Goal: Task Accomplishment & Management: Use online tool/utility

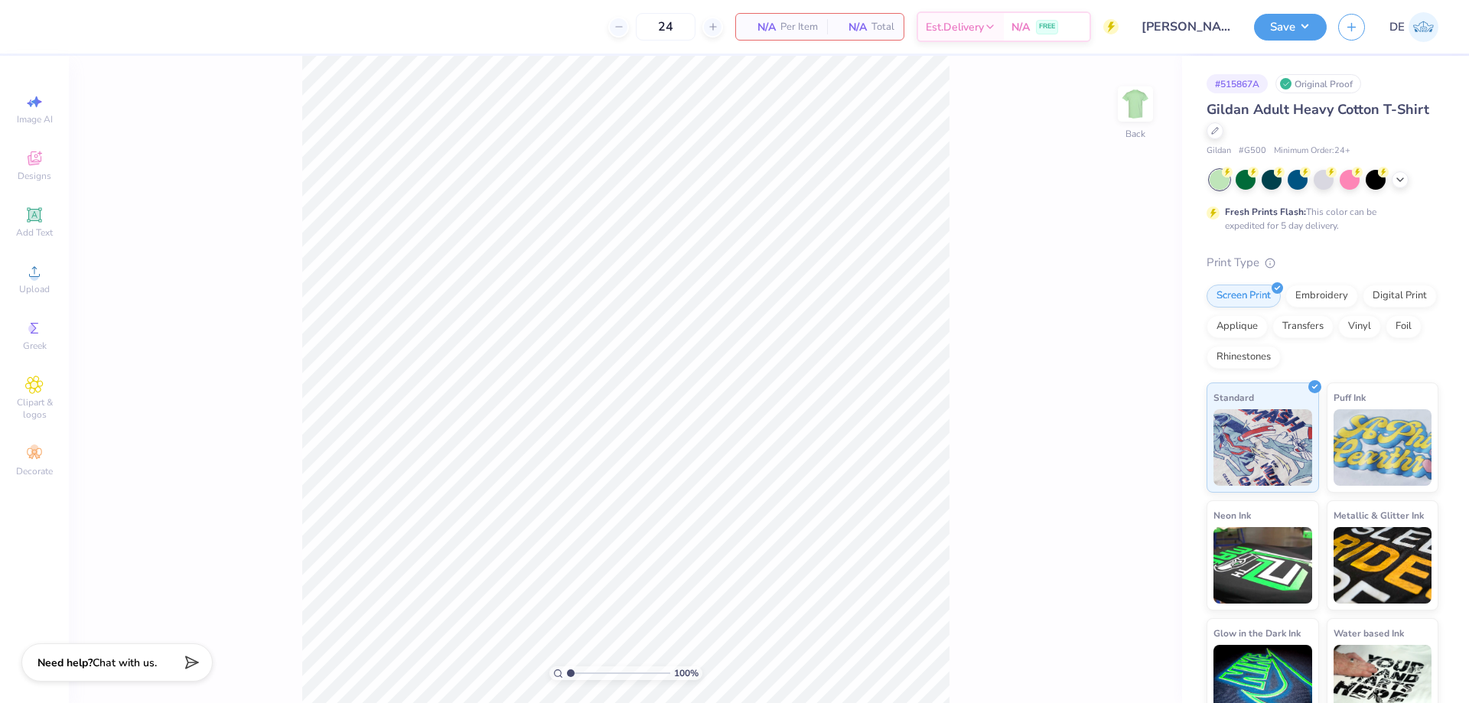
click at [39, 286] on span "Upload" at bounding box center [34, 289] width 31 height 12
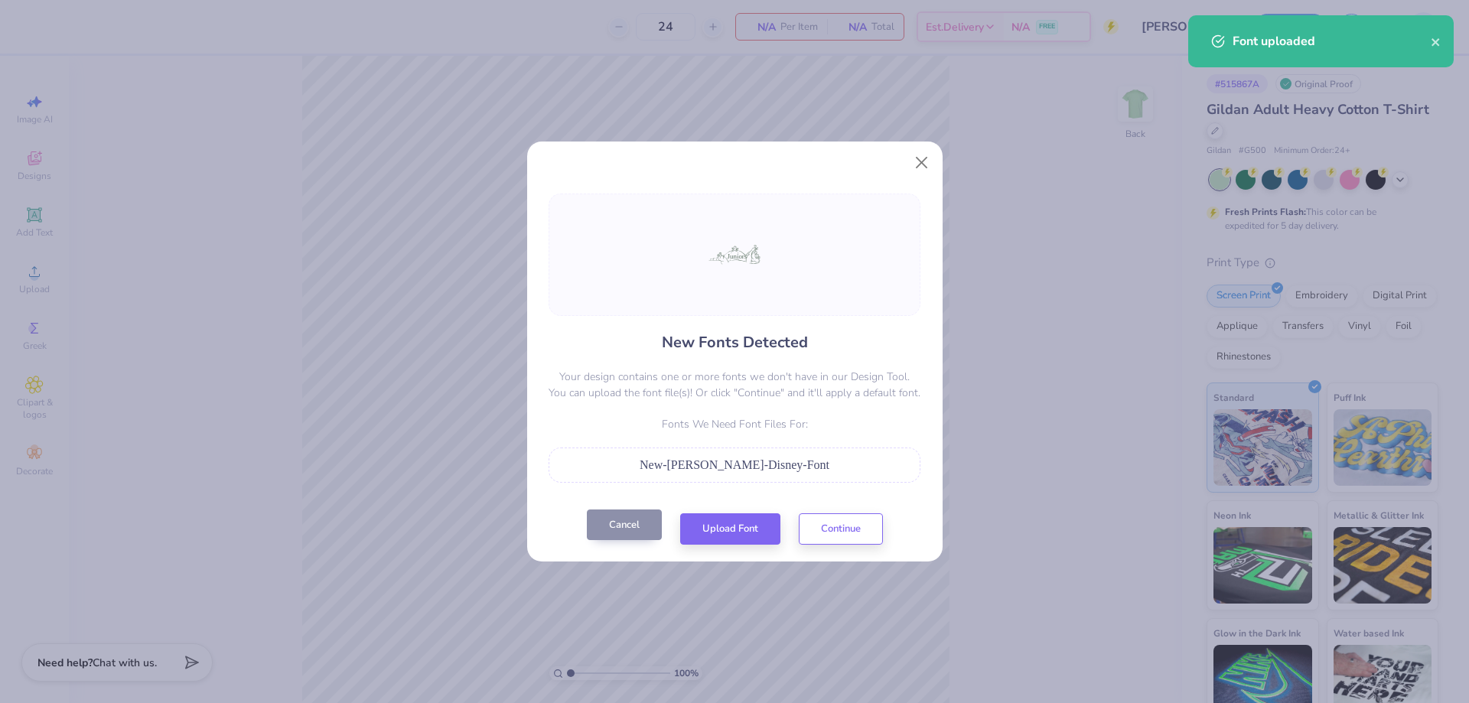
click at [610, 529] on button "Cancel" at bounding box center [624, 524] width 75 height 31
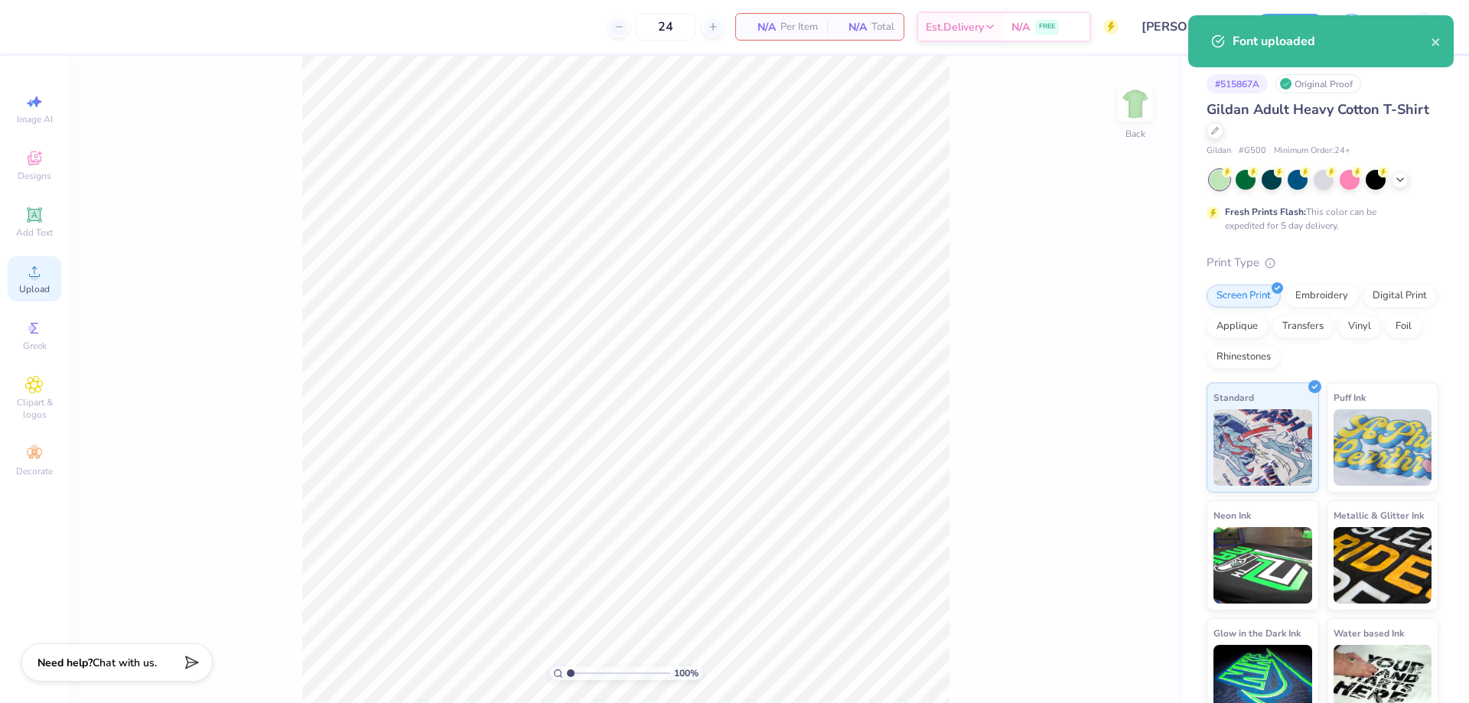
click at [39, 279] on icon at bounding box center [34, 271] width 18 height 18
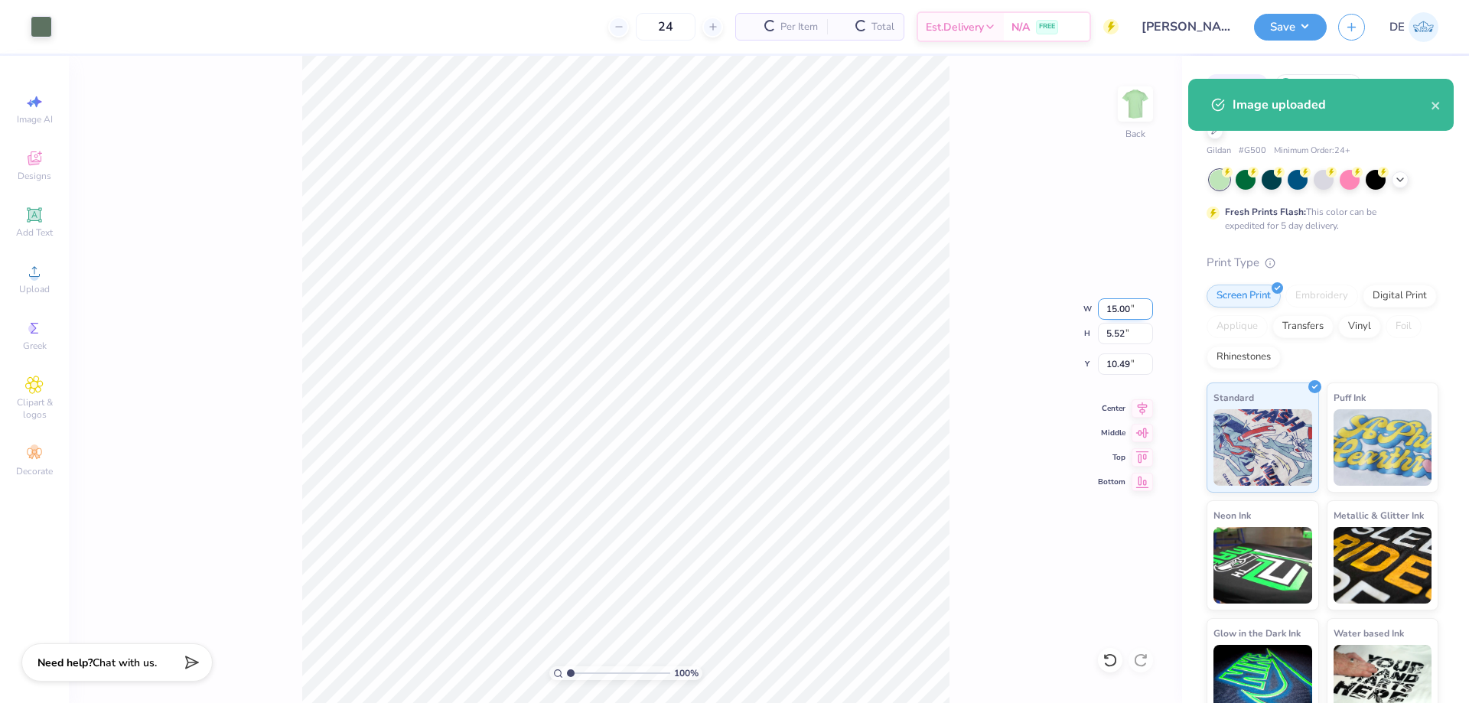
click at [1113, 302] on input "15.00" at bounding box center [1125, 308] width 55 height 21
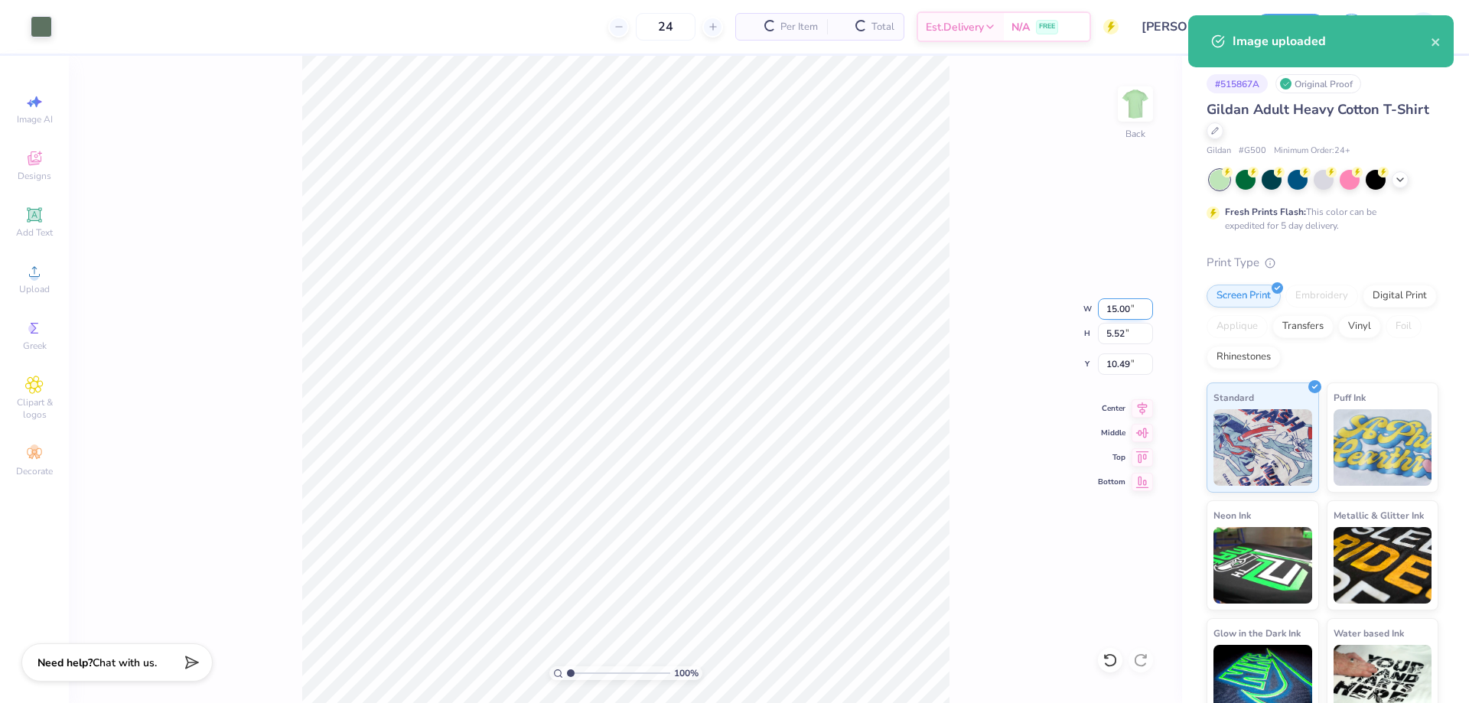
click at [1113, 302] on input "15.00" at bounding box center [1125, 308] width 55 height 21
type input "3.50"
type input "1.29"
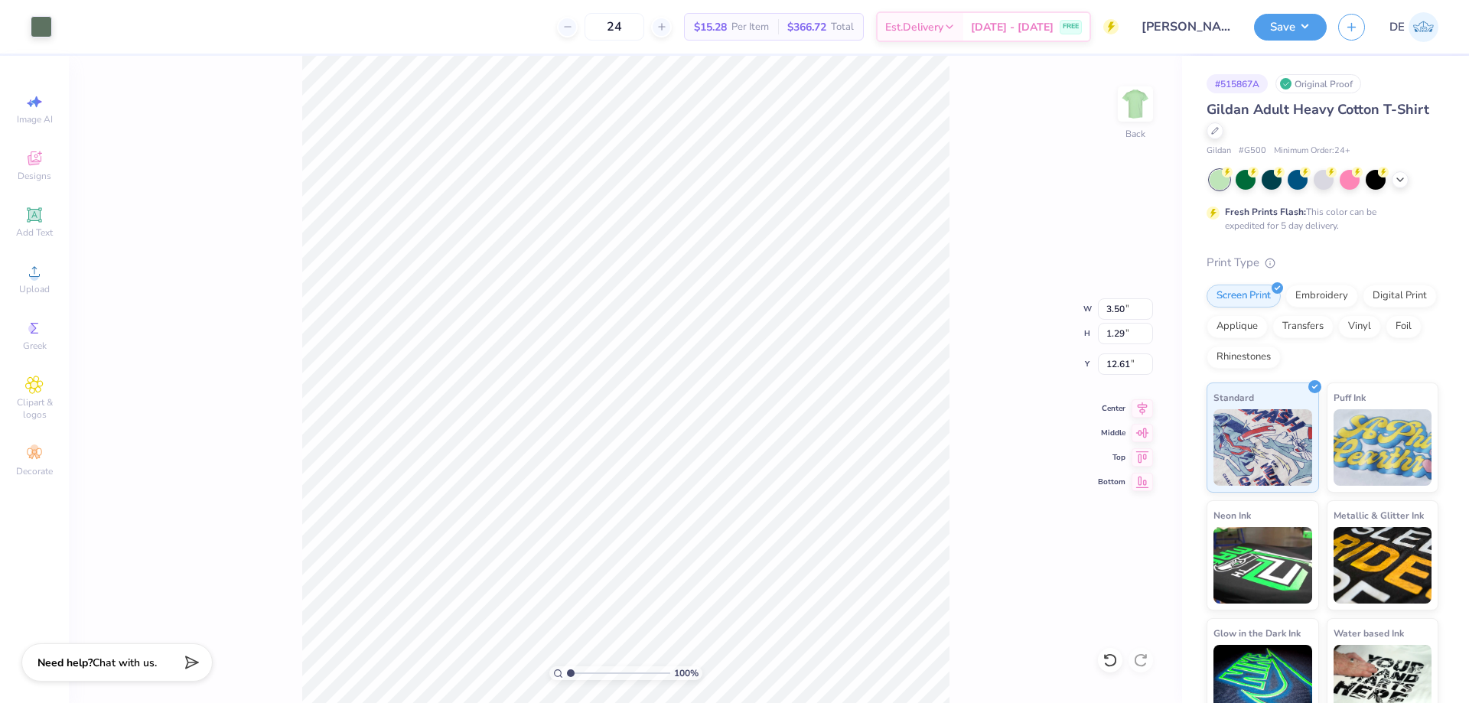
type input "3.00"
click at [1105, 310] on input "3.50" at bounding box center [1125, 308] width 55 height 21
click at [1078, 337] on div "100 % Back W 3.50 3.50 " H 1.29 1.29 " Y 3.00 3.00 " Center Middle Top Bottom" at bounding box center [625, 379] width 1113 height 647
click at [1139, 100] on img at bounding box center [1135, 103] width 61 height 61
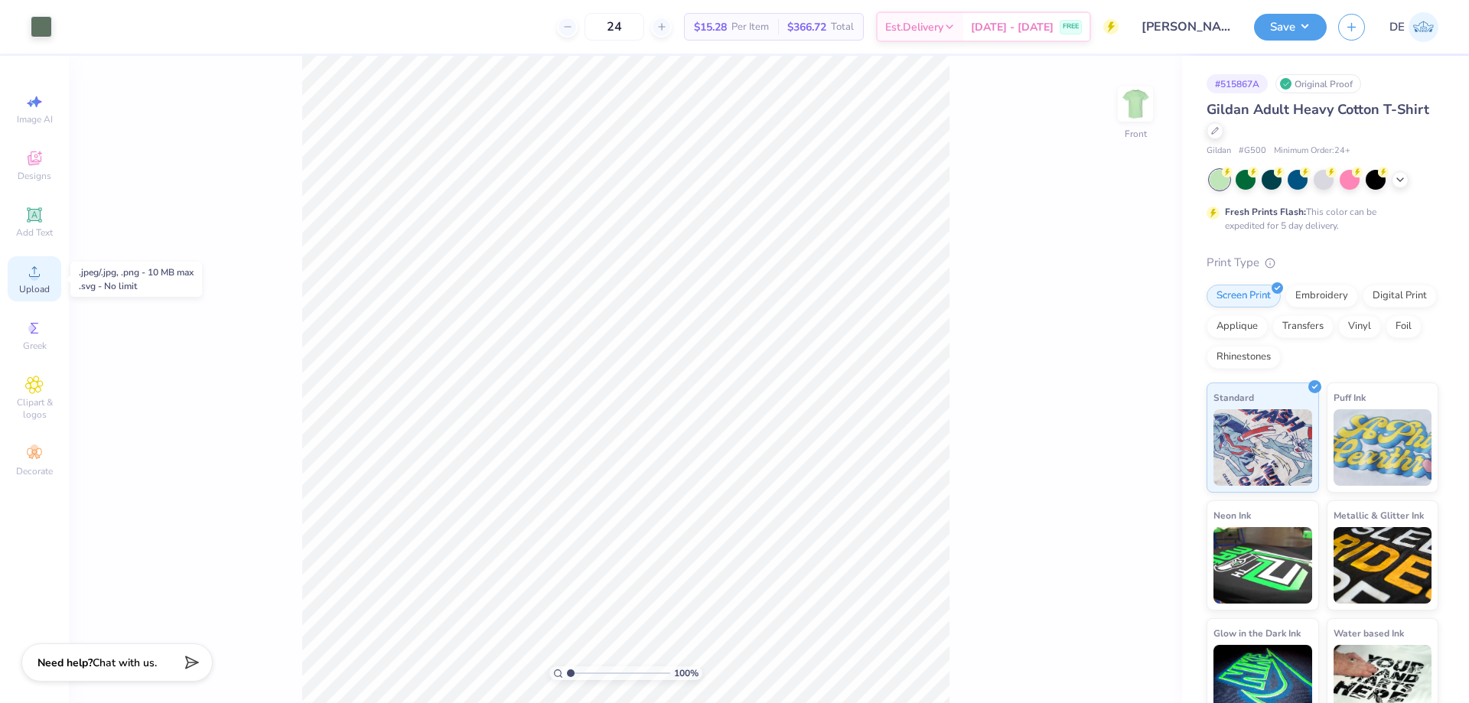
click at [37, 281] on div "Upload" at bounding box center [35, 278] width 54 height 45
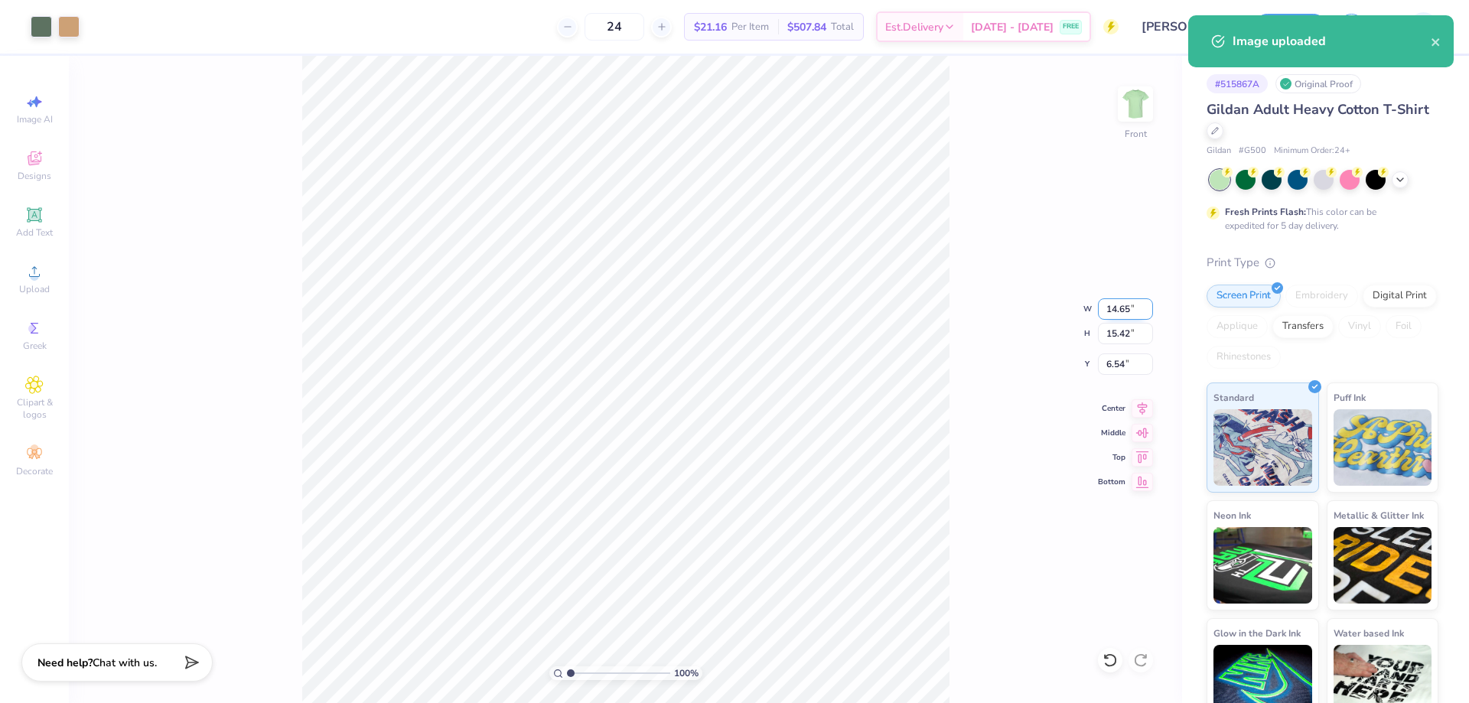
click at [1109, 305] on input "14.65" at bounding box center [1125, 308] width 55 height 21
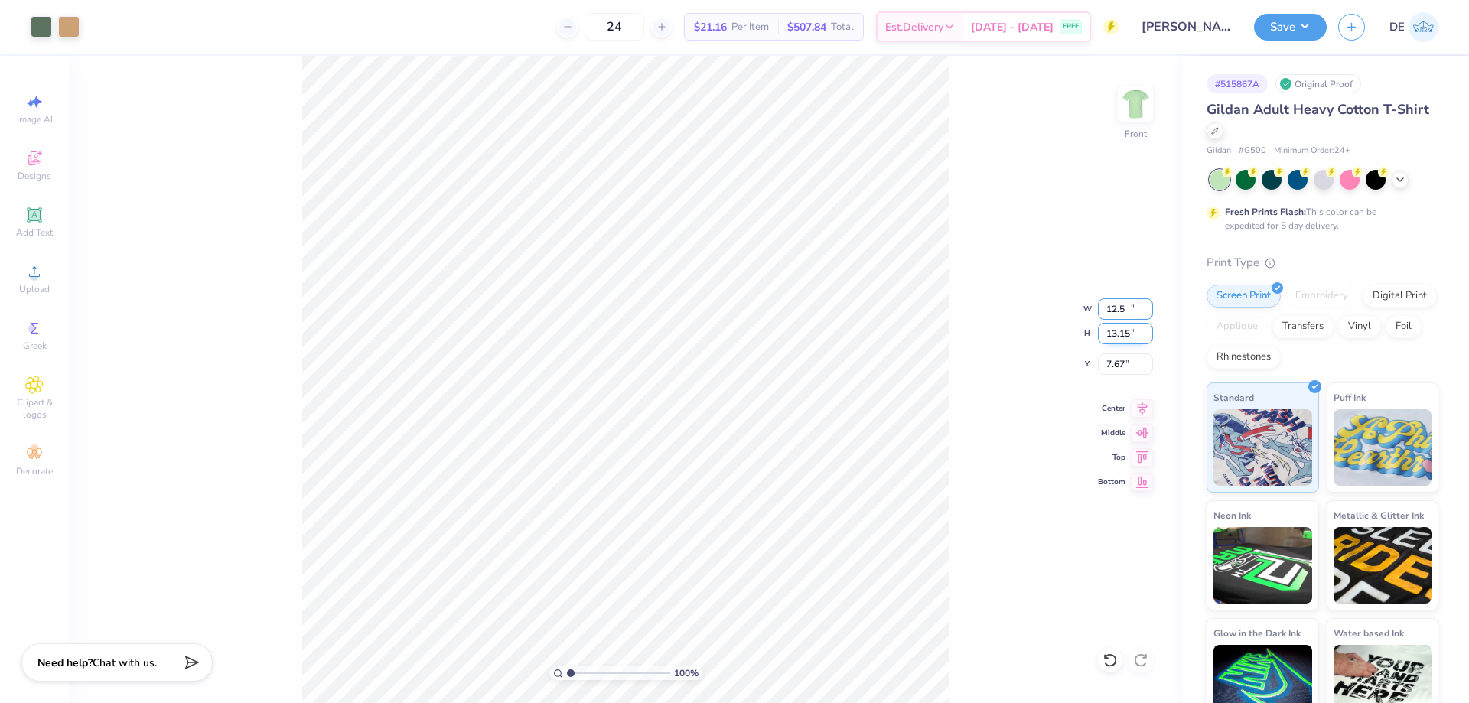
type input "12.50"
type input "13.15"
click at [1117, 355] on input "7.67" at bounding box center [1125, 363] width 55 height 21
type input "3.00"
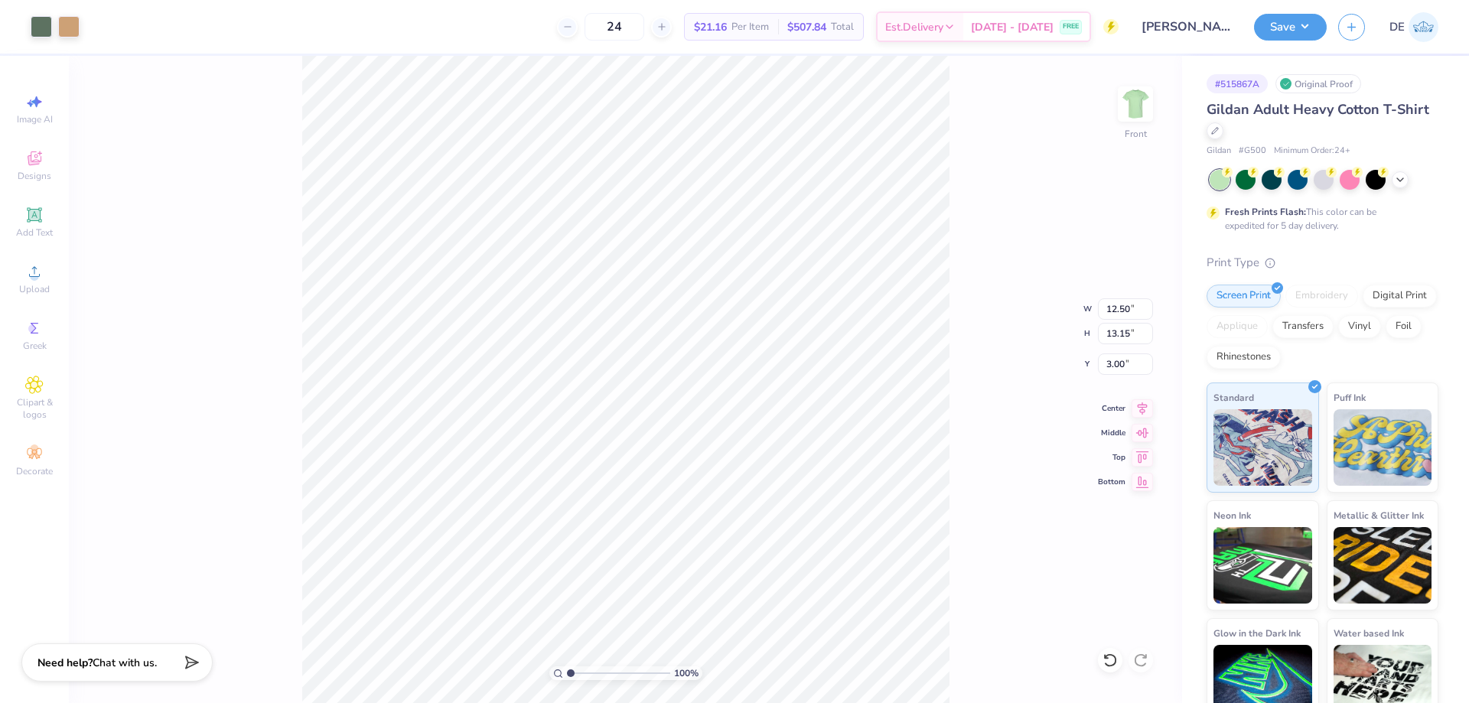
click at [1019, 304] on div "100 % Front W 12.50 12.50 " H 13.15 13.15 " Y 3.00 3.00 " Center Middle Top Bot…" at bounding box center [625, 379] width 1113 height 647
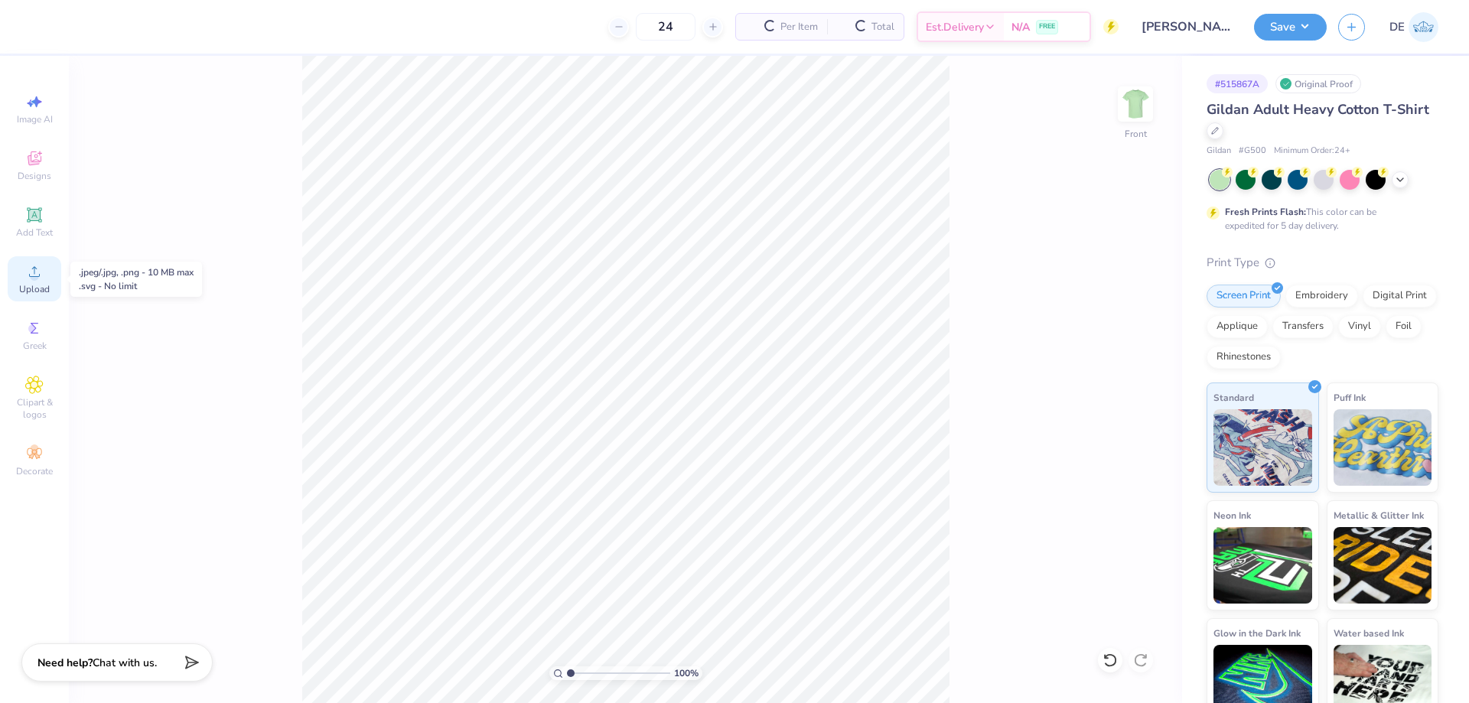
click at [34, 273] on circle at bounding box center [34, 276] width 8 height 8
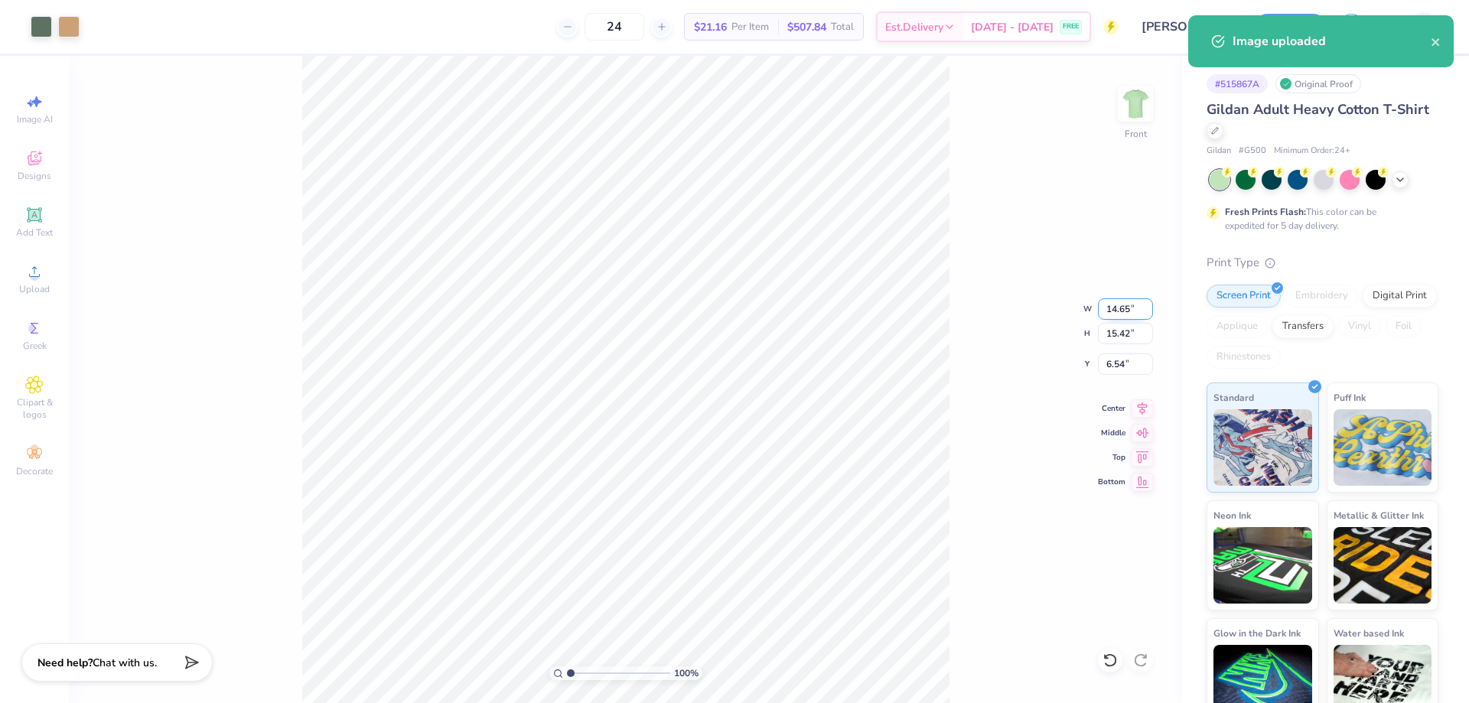
click at [1120, 303] on input "14.65" at bounding box center [1125, 308] width 55 height 21
type input "12.50"
type input "13.15"
click at [1121, 369] on input "7.67" at bounding box center [1125, 363] width 55 height 21
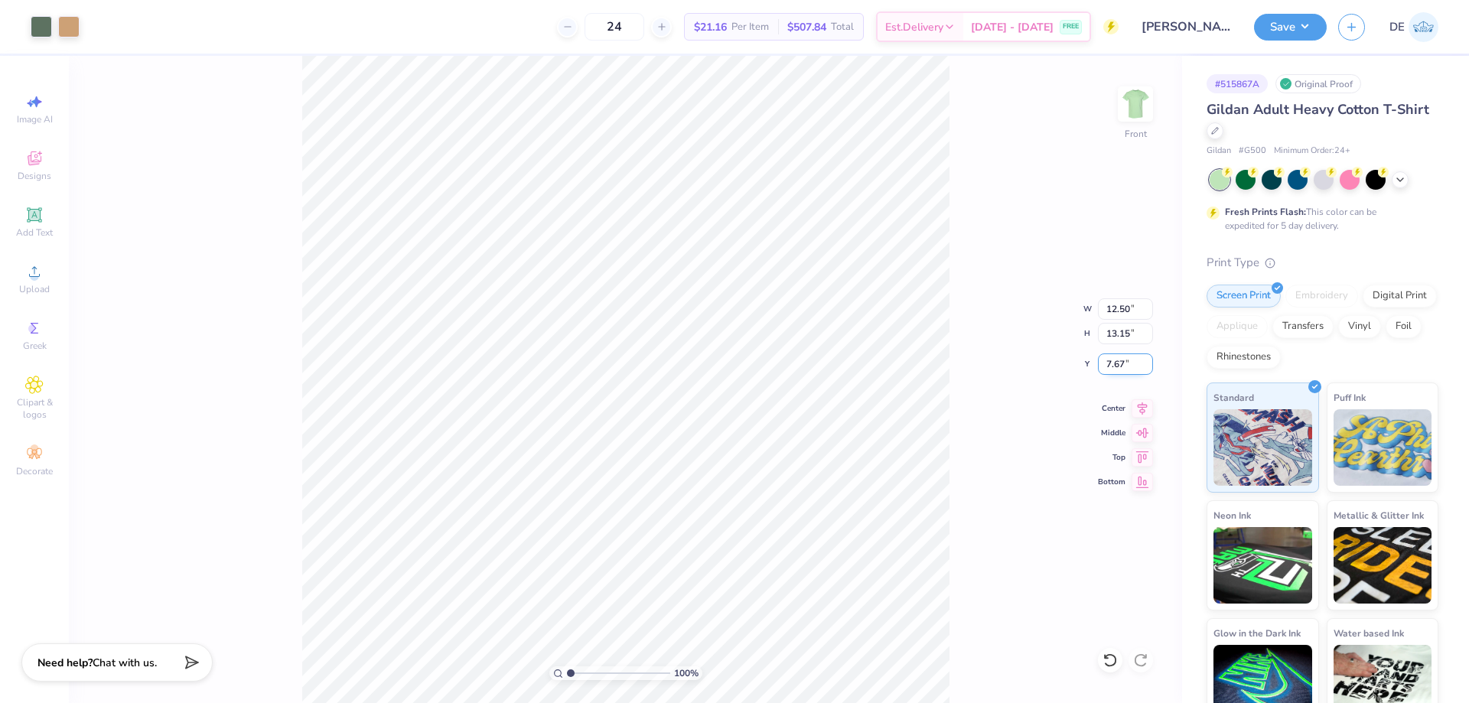
click at [1121, 369] on input "7.67" at bounding box center [1125, 363] width 55 height 21
type input "3.00"
click at [962, 311] on div "100 % Front W 12.50 12.50 " H 13.15 13.15 " Y 3.00 3.00 " Center Middle Top Bot…" at bounding box center [625, 379] width 1113 height 647
click at [1300, 29] on button "Save" at bounding box center [1290, 24] width 73 height 27
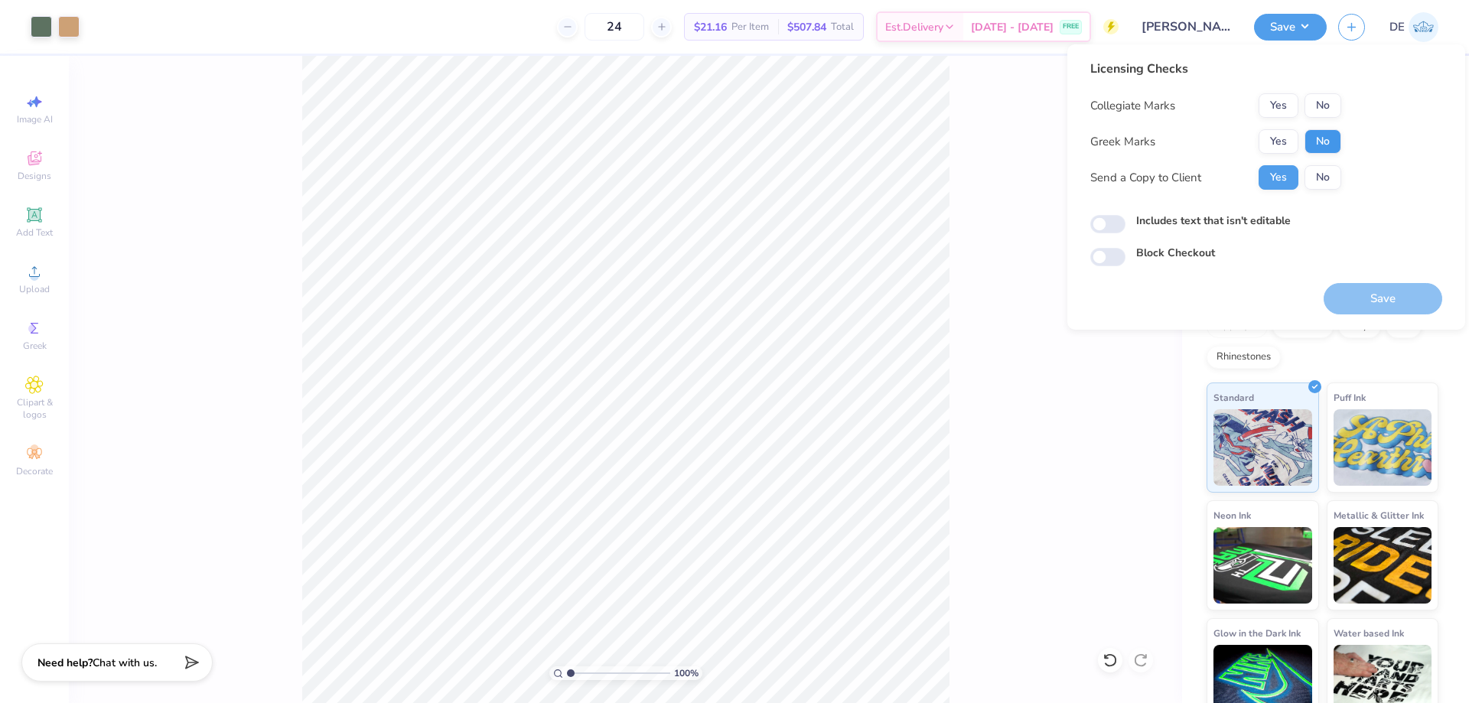
drag, startPoint x: 1307, startPoint y: 154, endPoint x: 1313, endPoint y: 148, distance: 8.1
click at [1309, 154] on div "Collegiate Marks Yes No Greek Marks Yes No Send a Copy to Client Yes No" at bounding box center [1215, 141] width 251 height 96
click at [1323, 129] on button "No" at bounding box center [1322, 141] width 37 height 24
click at [1323, 102] on button "No" at bounding box center [1322, 105] width 37 height 24
click at [1413, 312] on button "Save" at bounding box center [1382, 298] width 119 height 31
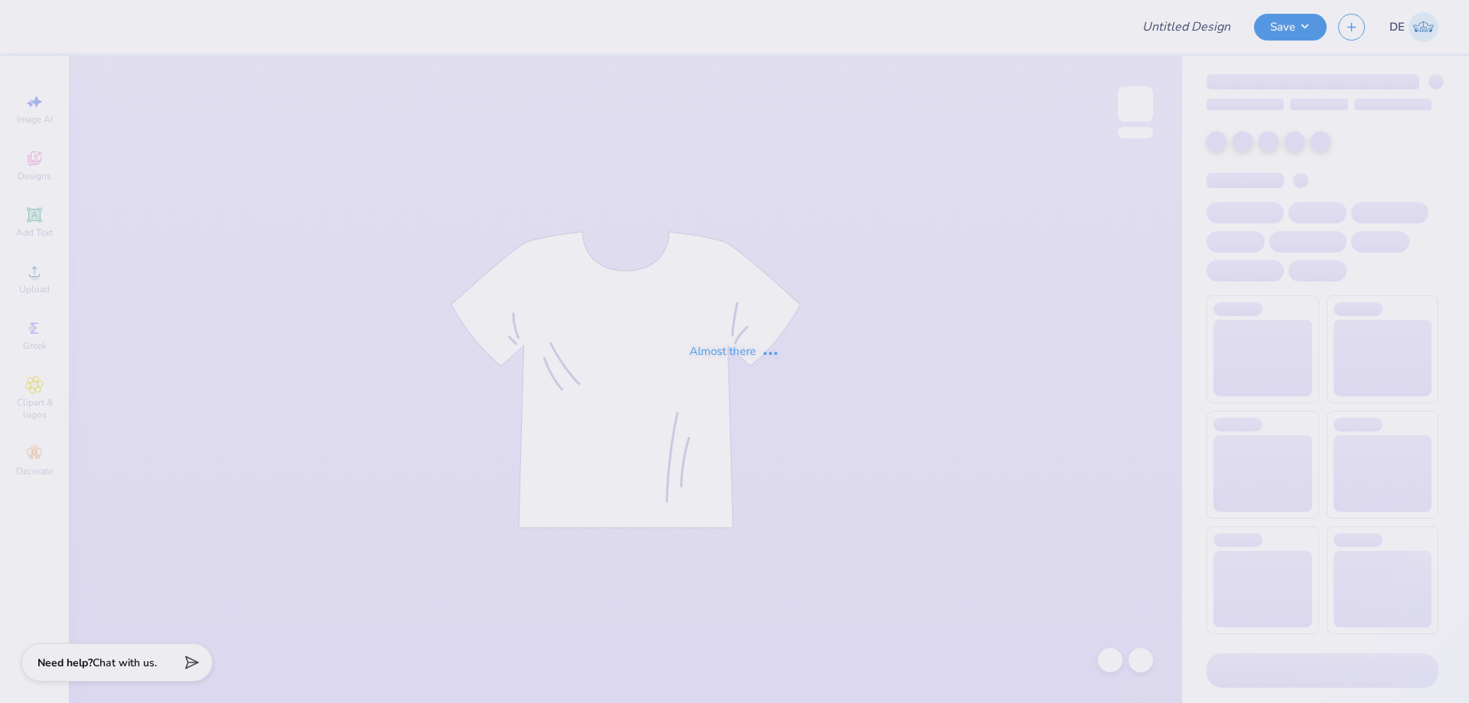
type input "Shirts for LA event"
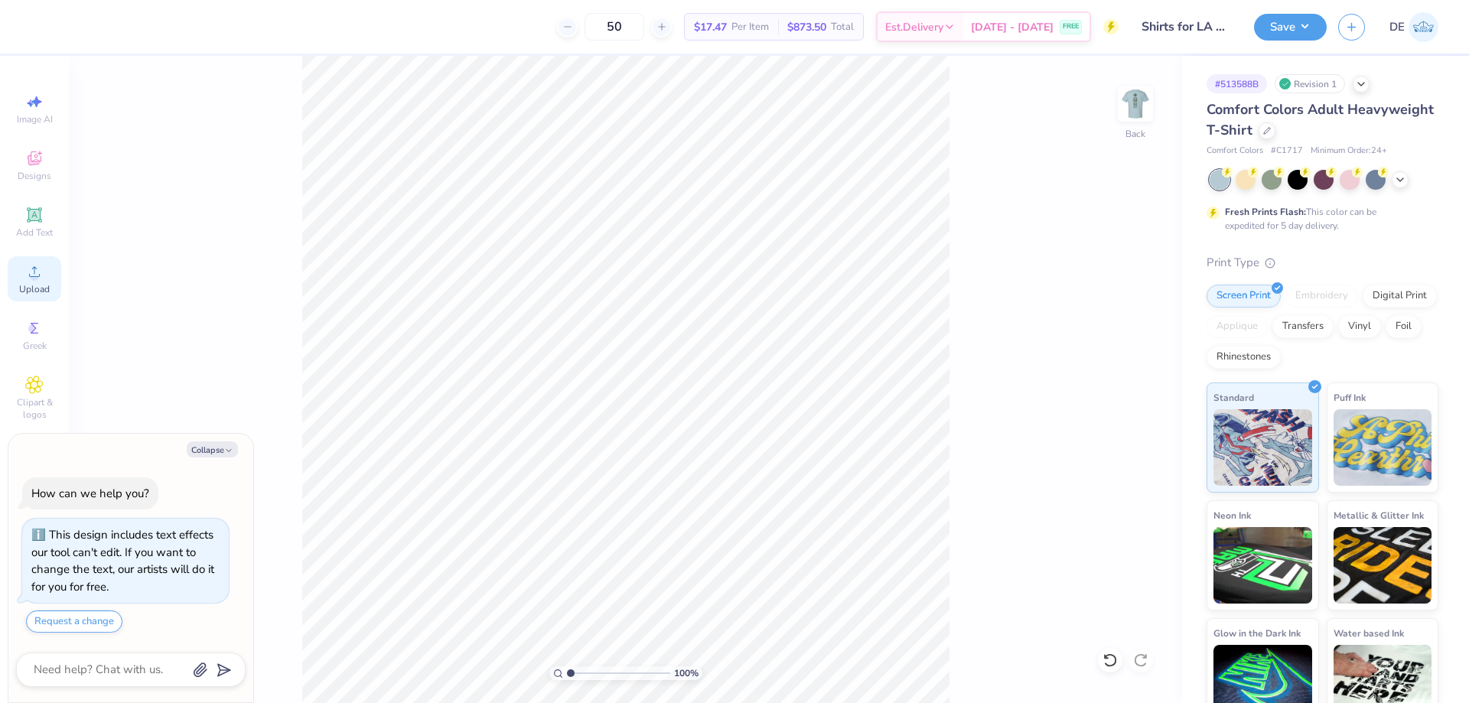
click at [43, 292] on span "Upload" at bounding box center [34, 289] width 31 height 12
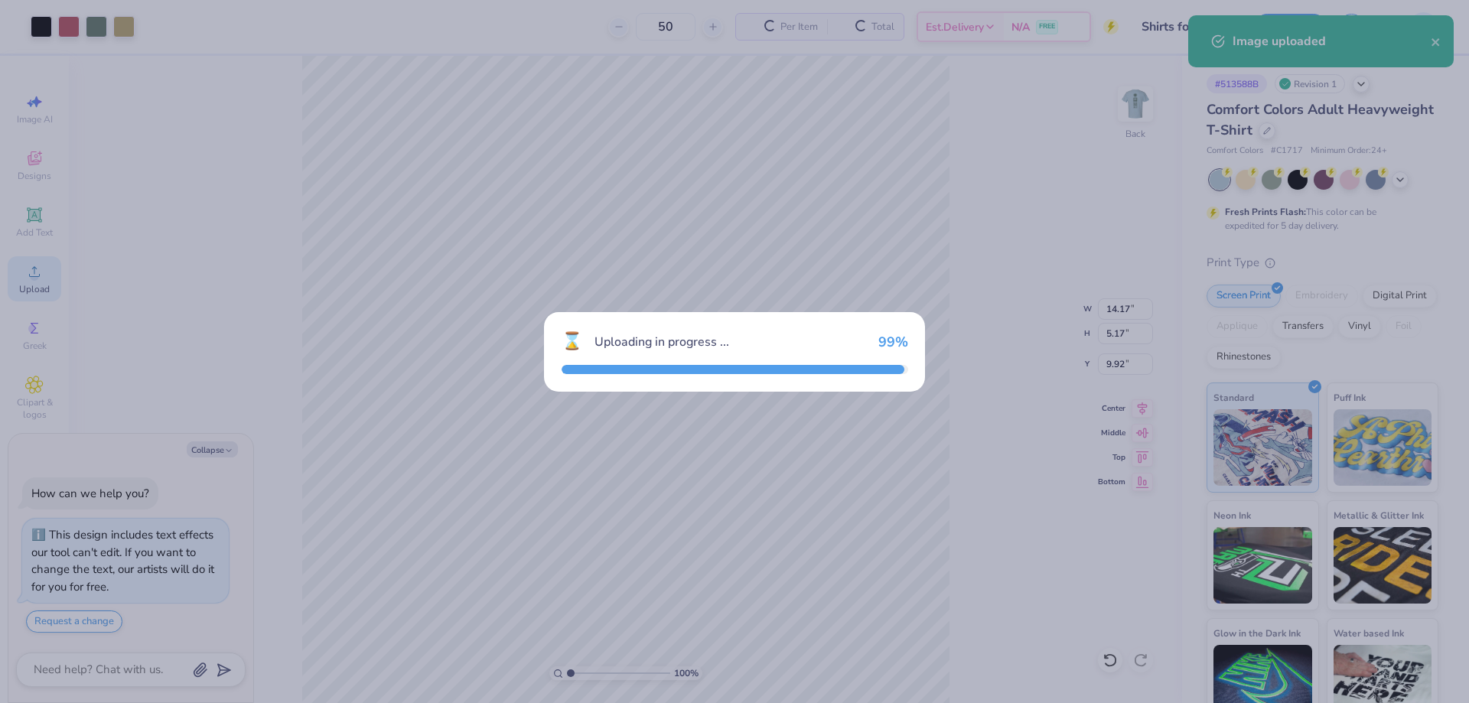
type textarea "x"
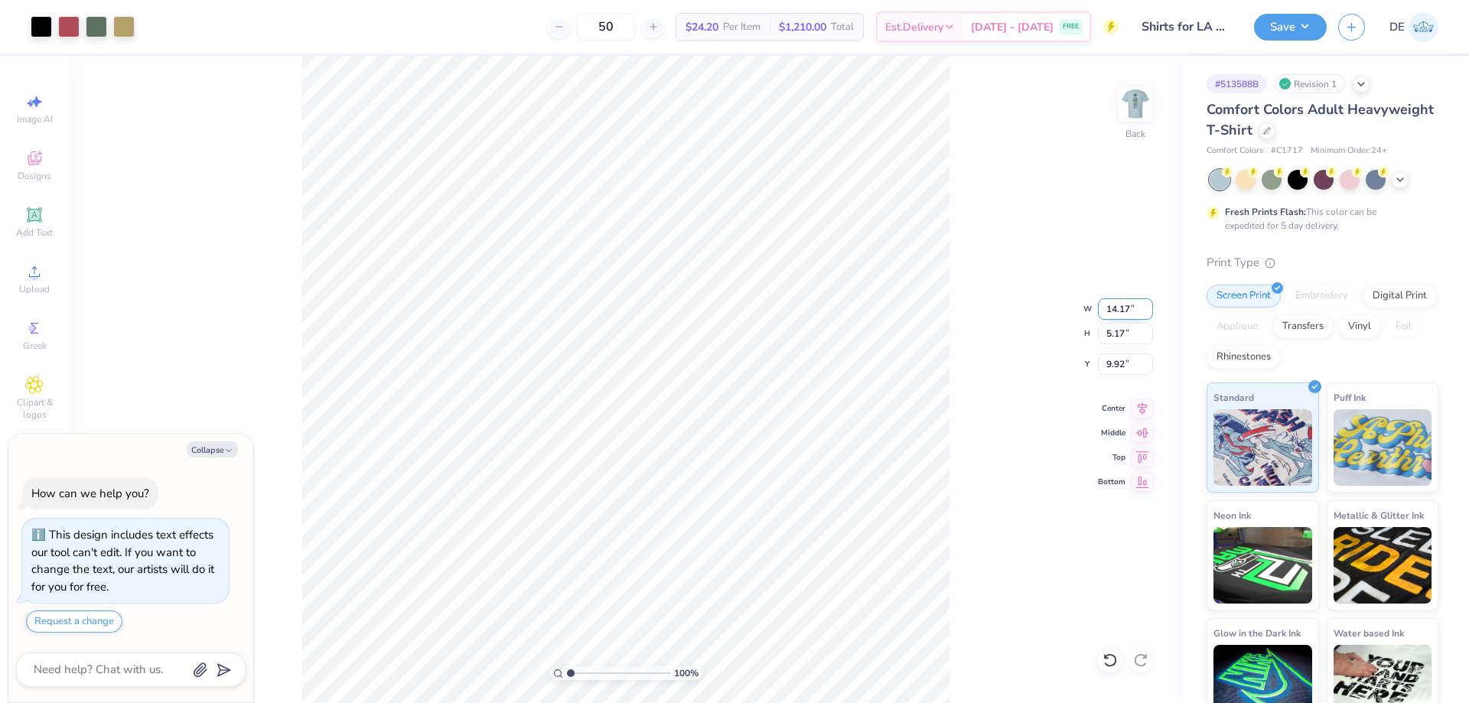
click at [1106, 317] on input "14.17" at bounding box center [1125, 308] width 55 height 21
type input "12"
type textarea "x"
type input "12.00"
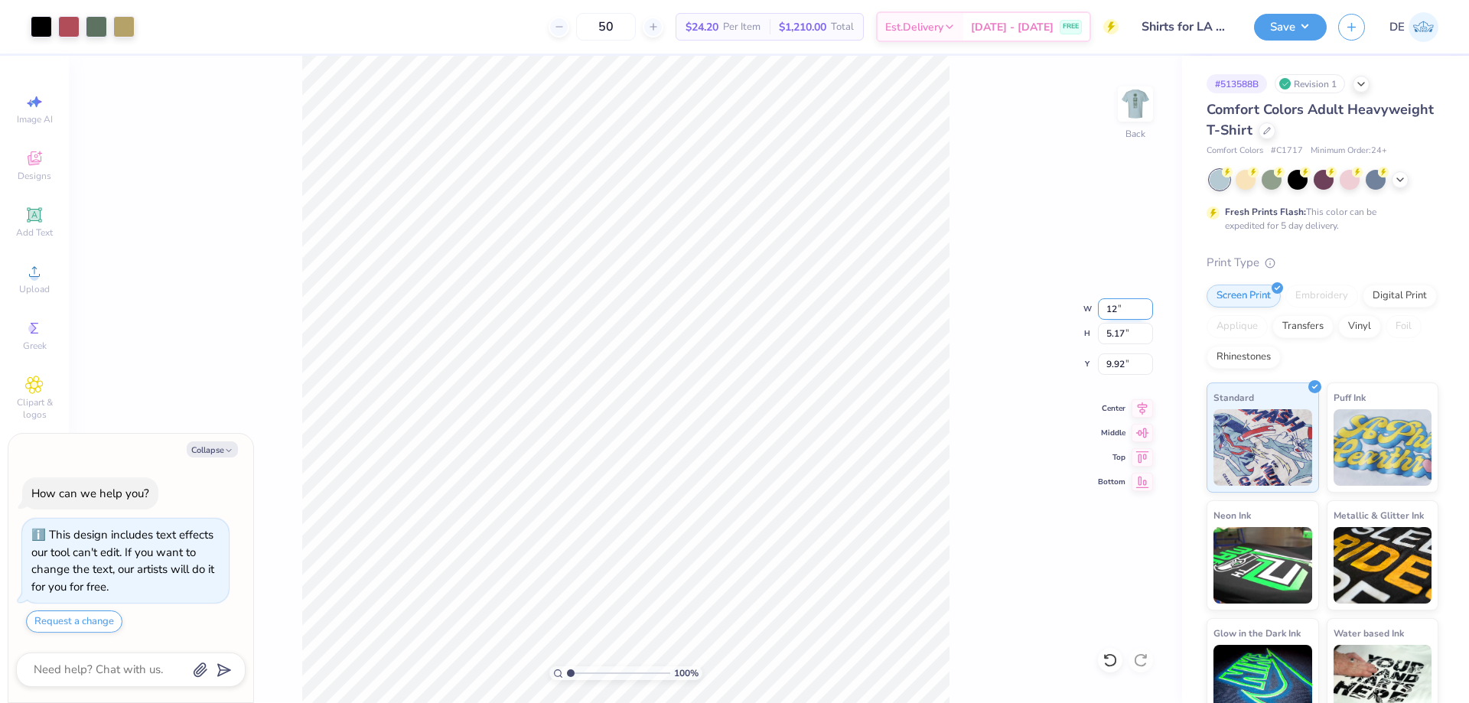
type input "4.37"
click at [1114, 369] on input "10.31" at bounding box center [1125, 363] width 55 height 21
type input "3"
type textarea "x"
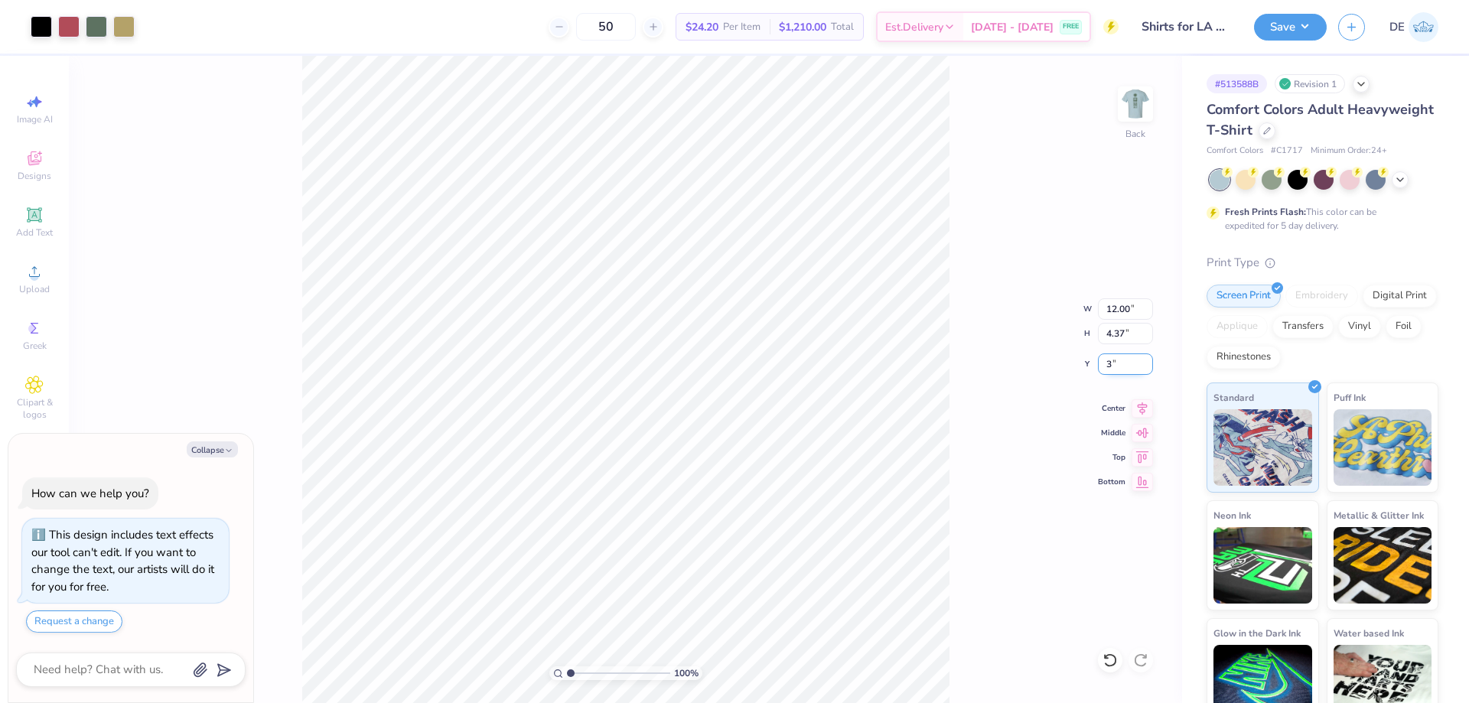
type input "3.00"
click at [1135, 112] on img at bounding box center [1135, 103] width 61 height 61
click at [43, 279] on icon at bounding box center [34, 271] width 18 height 18
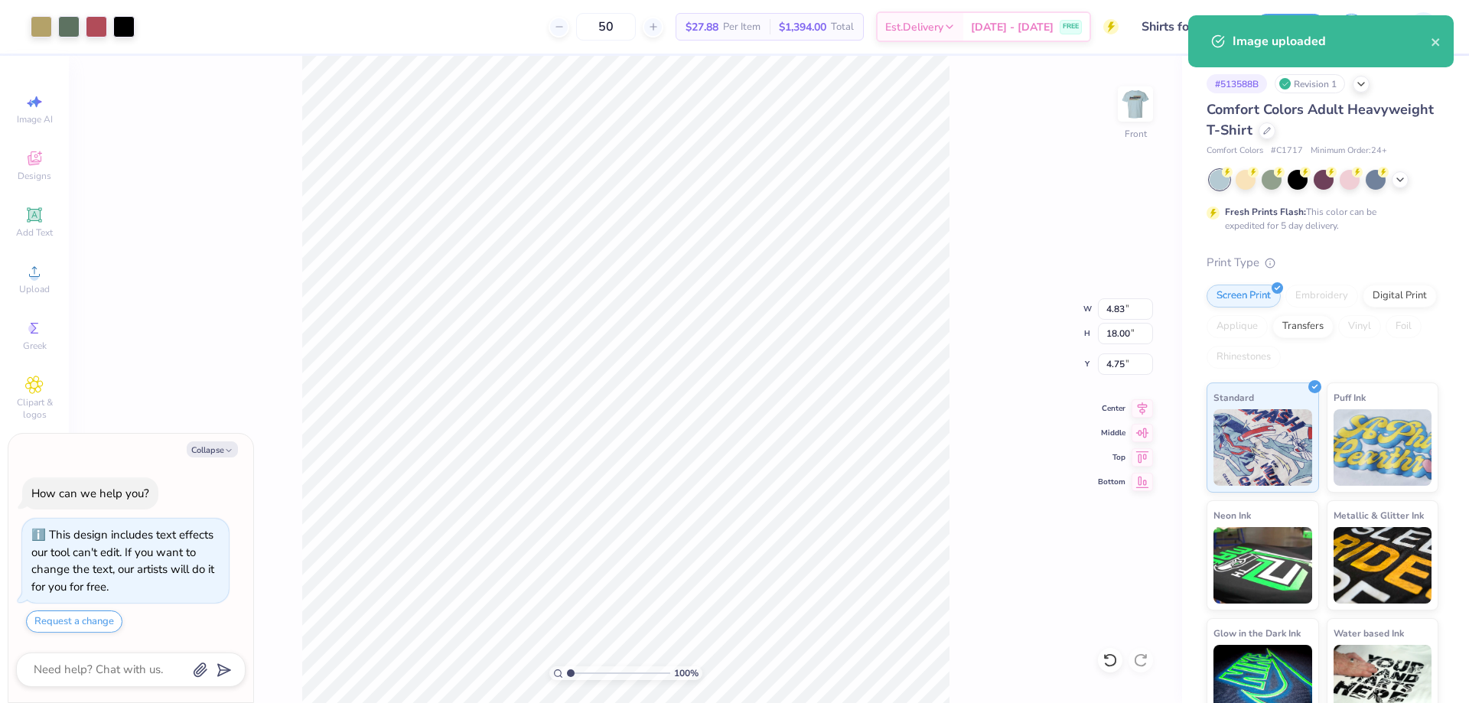
type textarea "x"
click at [1105, 342] on input "18.00" at bounding box center [1125, 333] width 55 height 21
type input "15"
type textarea "x"
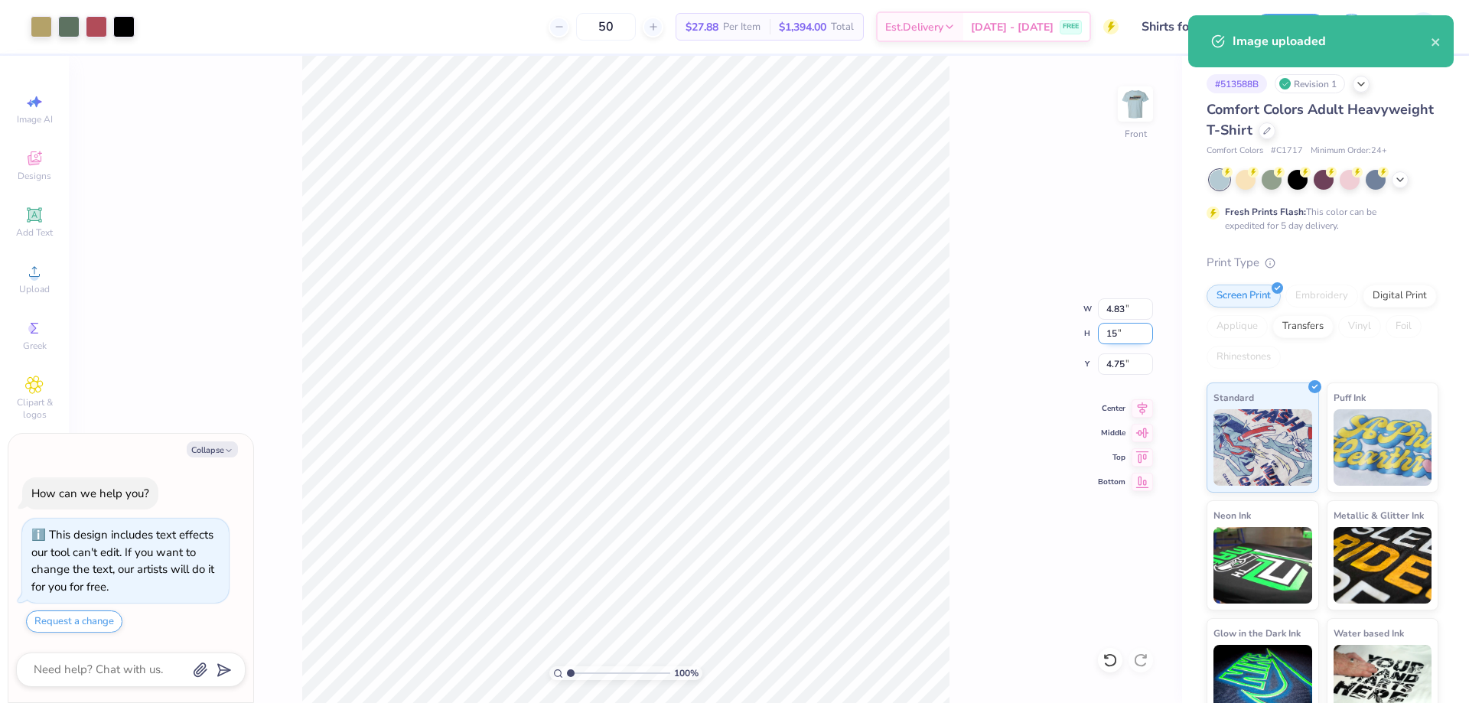
type input "4.03"
type input "15.00"
click at [1108, 361] on input "6.25" at bounding box center [1125, 363] width 55 height 21
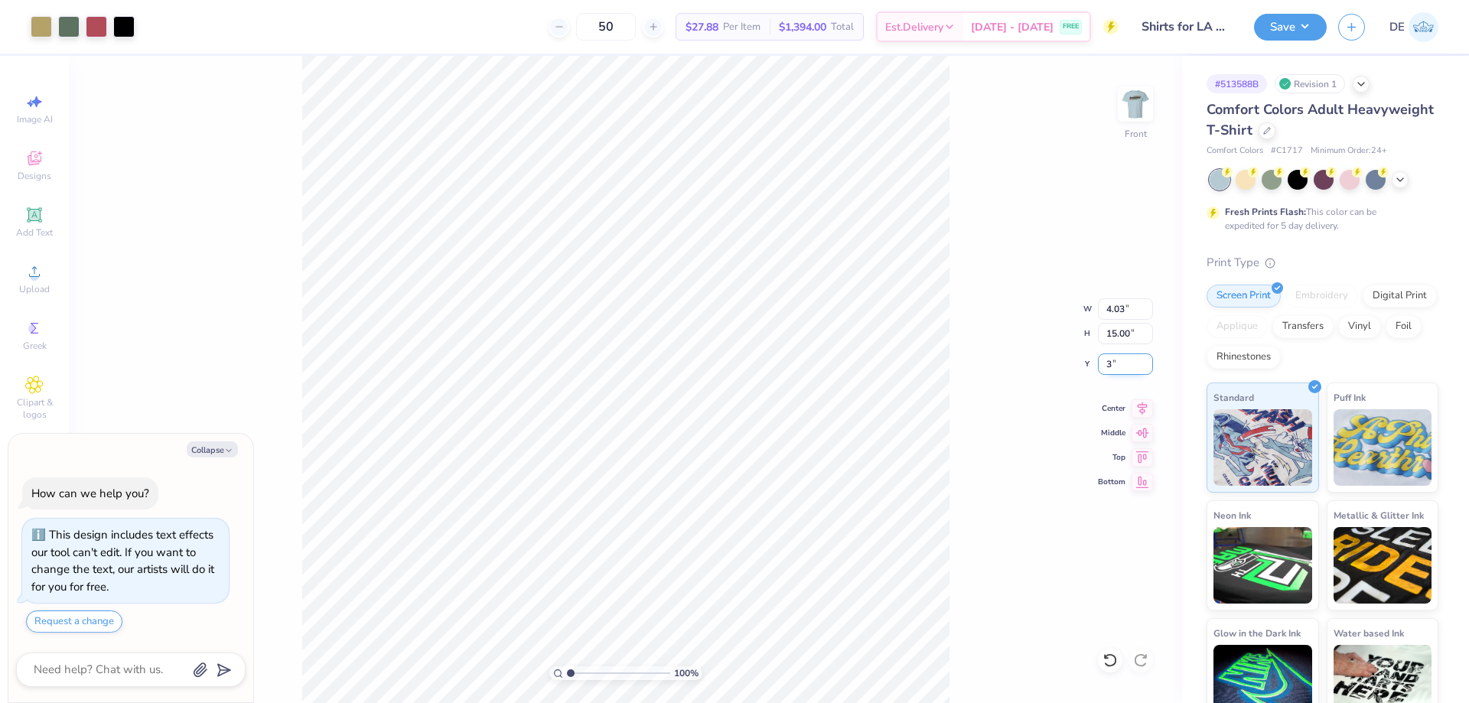
type input "3.00"
click at [1136, 108] on img at bounding box center [1135, 103] width 61 height 61
click at [1264, 24] on button "Save" at bounding box center [1290, 24] width 73 height 27
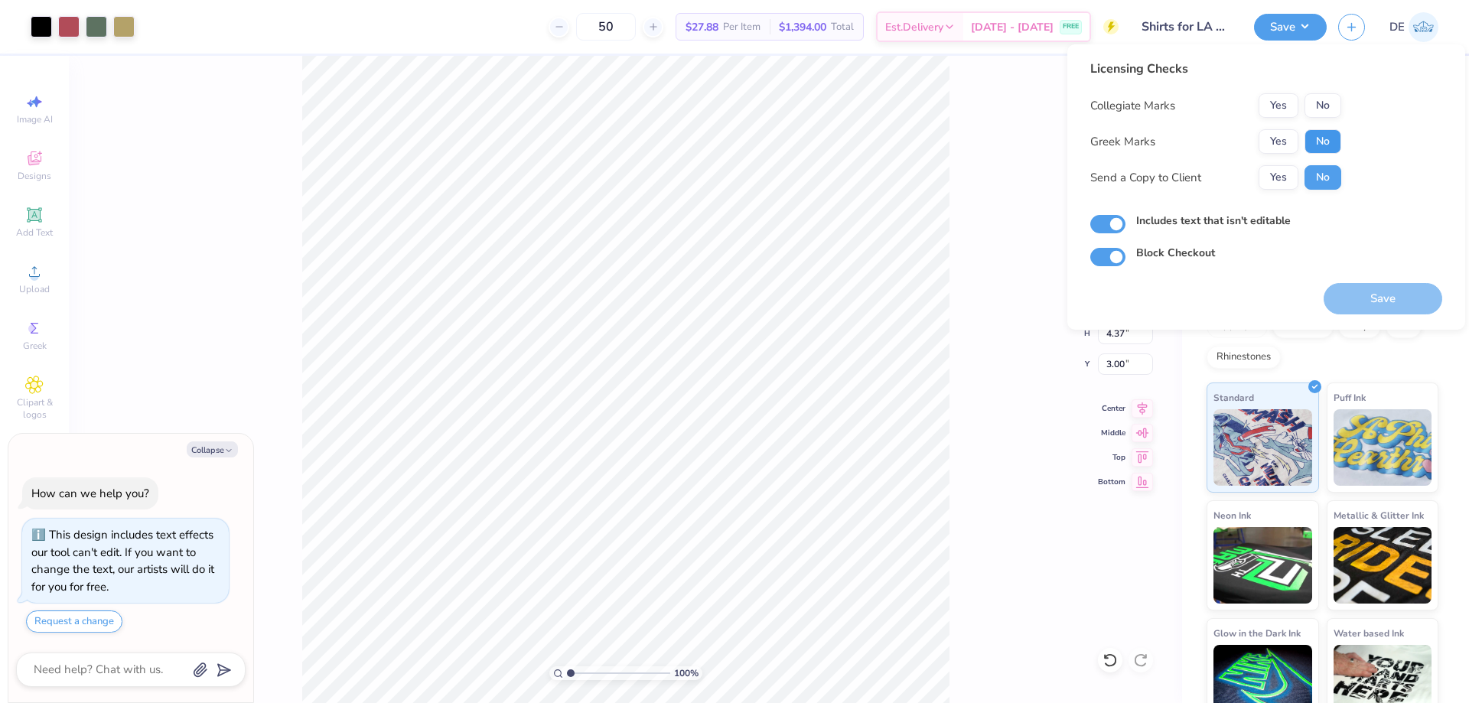
click at [1314, 142] on button "No" at bounding box center [1322, 141] width 37 height 24
click at [1326, 112] on button "No" at bounding box center [1322, 105] width 37 height 24
click at [1365, 297] on button "Save" at bounding box center [1382, 298] width 119 height 31
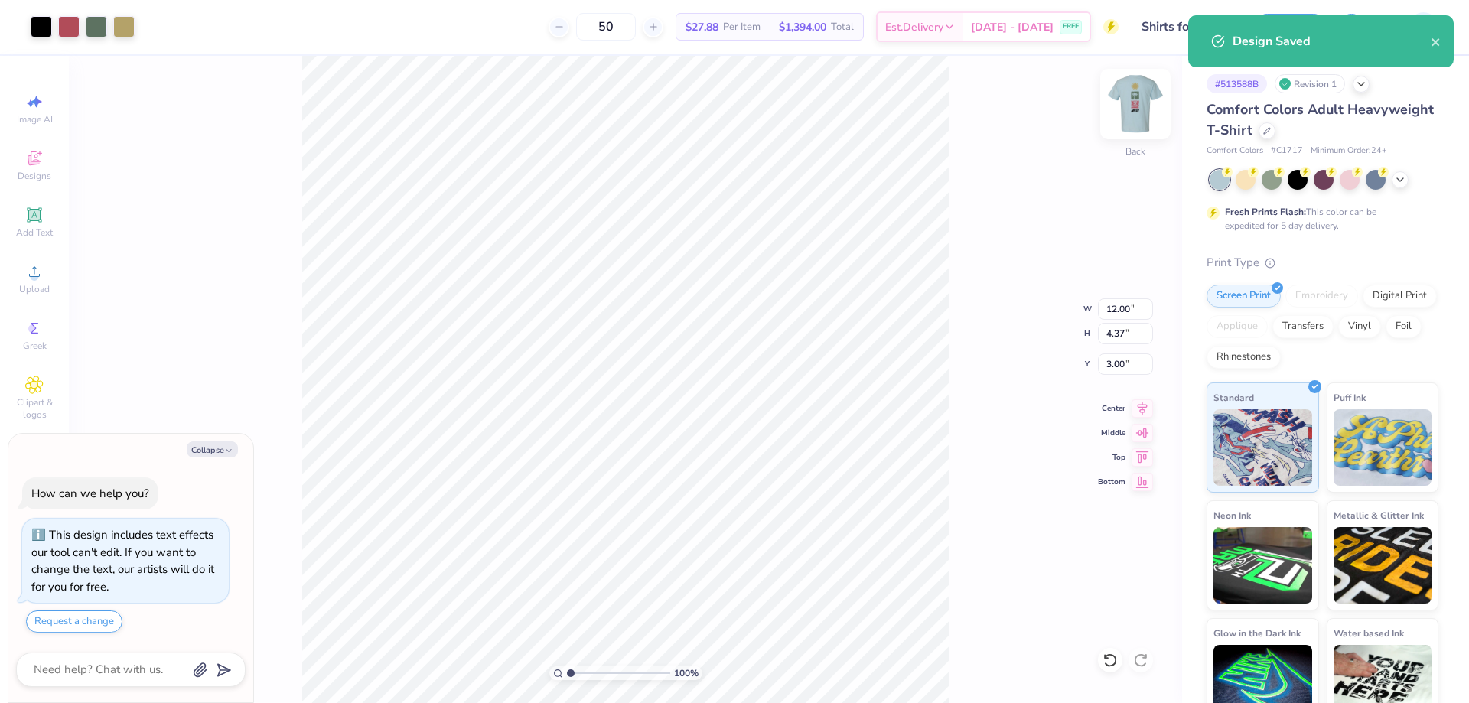
click at [1140, 105] on img at bounding box center [1135, 103] width 61 height 61
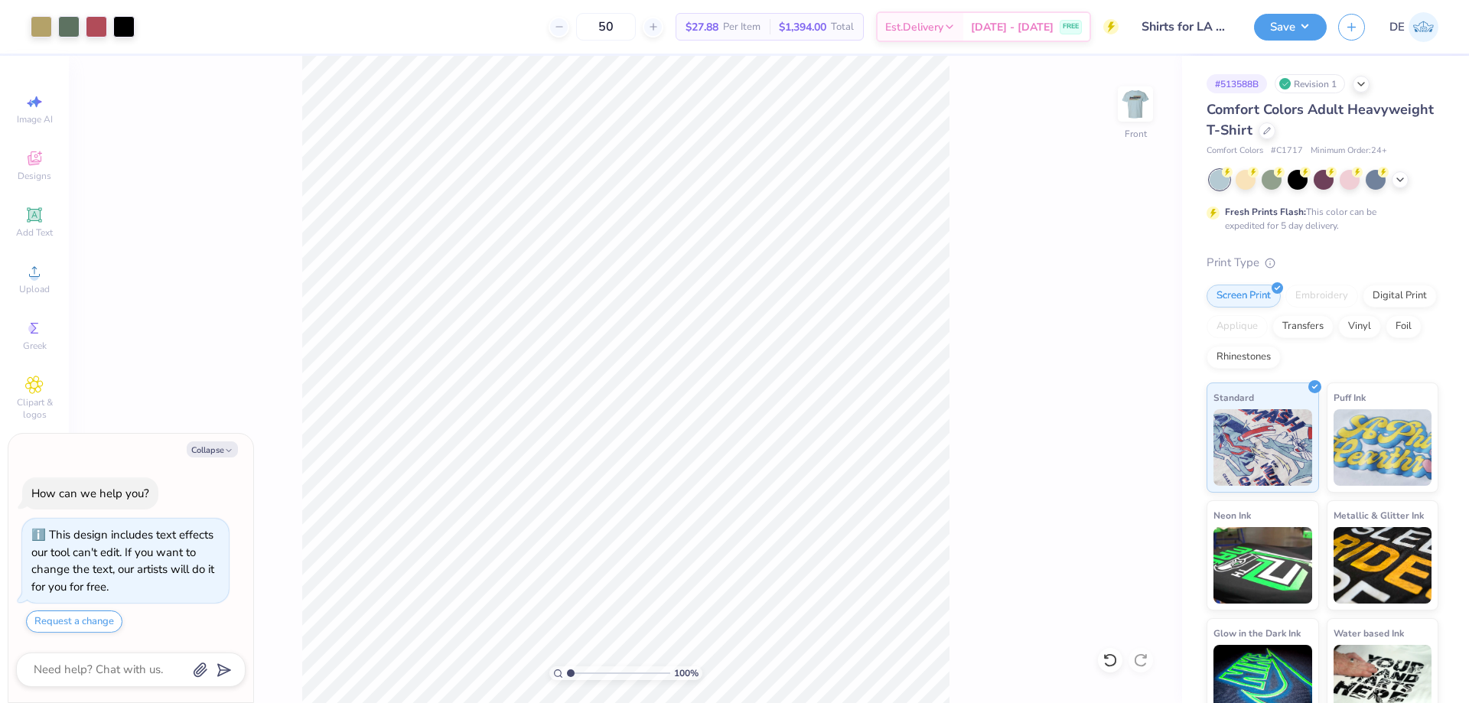
click at [463, 24] on div "Art colors 50 $27.88 Per Item $1,394.00 Total Est. Delivery Sep 18 - 21 FREE De…" at bounding box center [734, 351] width 1469 height 703
click at [1140, 122] on img at bounding box center [1135, 103] width 61 height 61
click at [1140, 104] on img at bounding box center [1135, 103] width 61 height 61
click at [1293, 26] on button "Save" at bounding box center [1290, 24] width 73 height 27
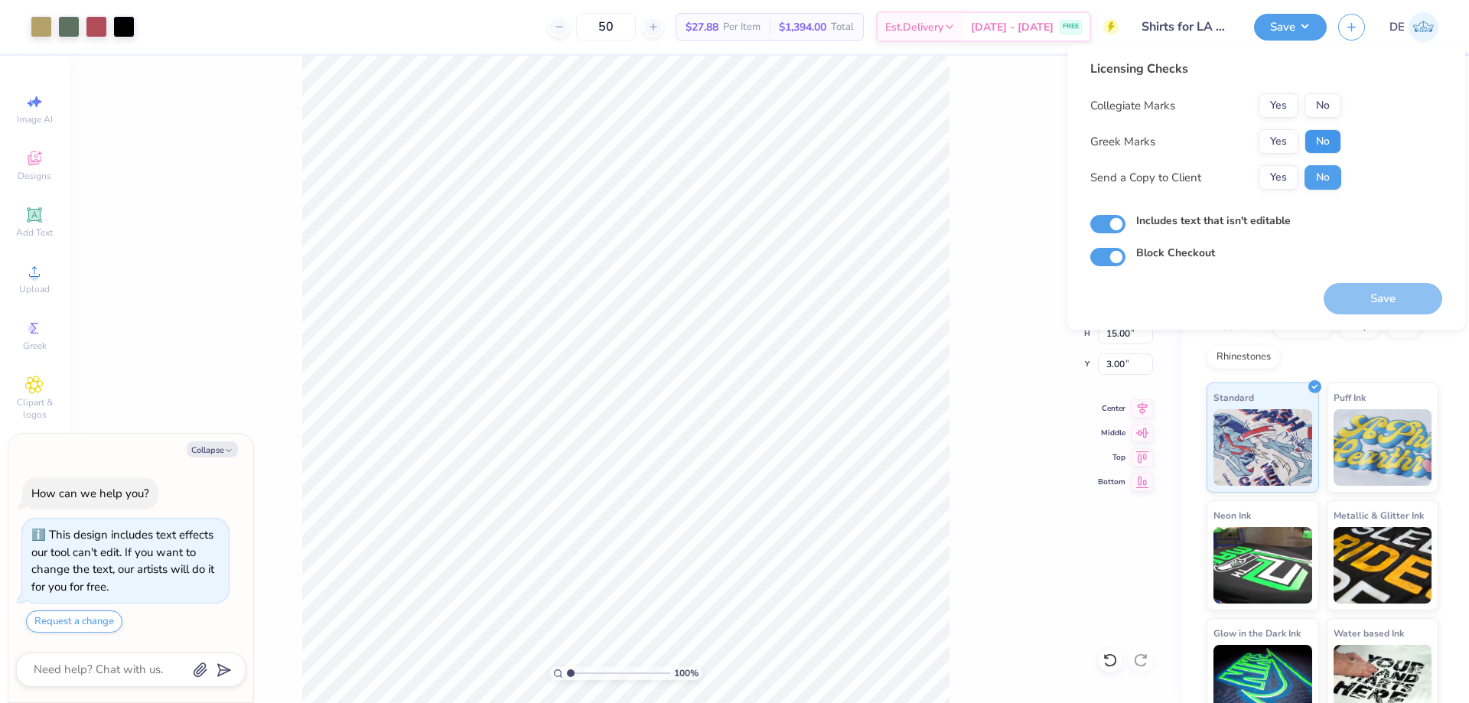
click at [1317, 135] on button "No" at bounding box center [1322, 141] width 37 height 24
click at [1323, 109] on button "No" at bounding box center [1322, 105] width 37 height 24
drag, startPoint x: 1358, startPoint y: 292, endPoint x: 1341, endPoint y: 290, distance: 17.7
click at [1359, 293] on button "Save" at bounding box center [1382, 298] width 119 height 31
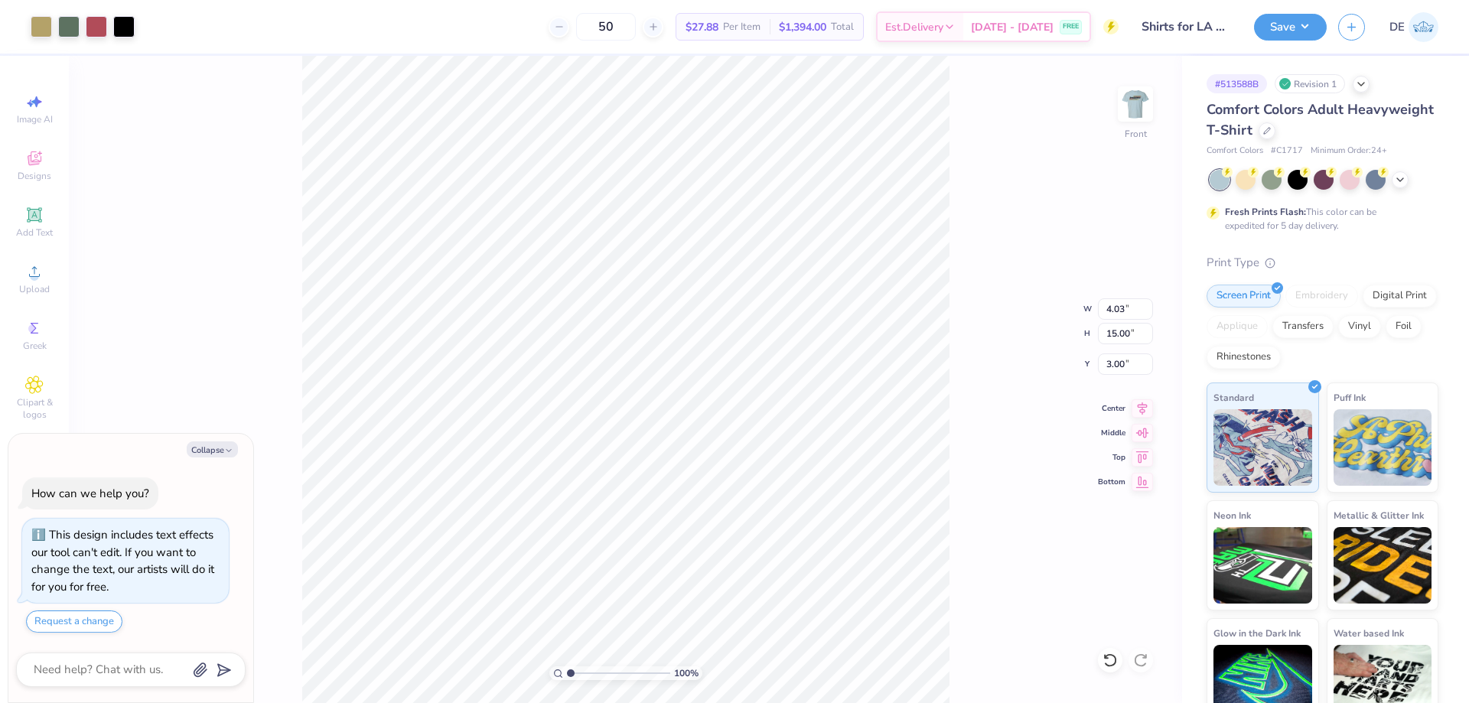
type textarea "x"
